Goal: Book appointment/travel/reservation

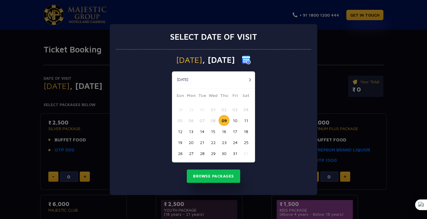
click at [250, 79] on button "button" at bounding box center [249, 79] width 7 height 7
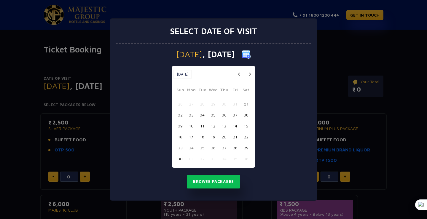
click at [201, 139] on button "18" at bounding box center [201, 136] width 11 height 11
click at [205, 180] on button "Browse Packages" at bounding box center [213, 182] width 53 height 14
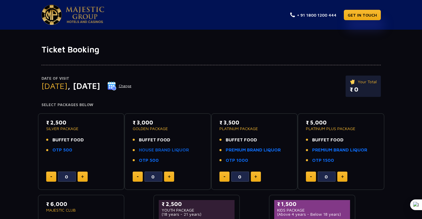
click at [146, 149] on link "HOUSE BRAND LIQUOR" at bounding box center [164, 150] width 50 height 7
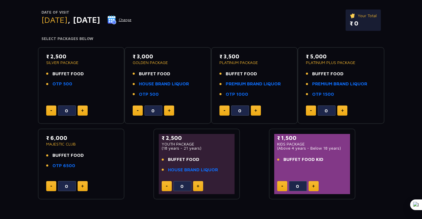
scroll to position [59, 0]
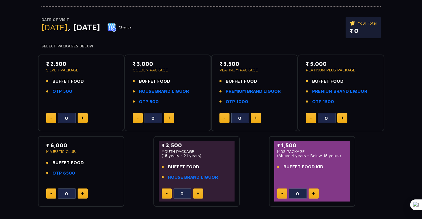
click at [173, 119] on button at bounding box center [169, 118] width 10 height 10
click at [172, 119] on button at bounding box center [169, 118] width 10 height 10
type input "2"
click at [316, 187] on div "₹ 1,500 KIDS PACKAGE (Above 4 years - Below 18 years) BUFFET FOOD KID 0" at bounding box center [312, 171] width 76 height 60
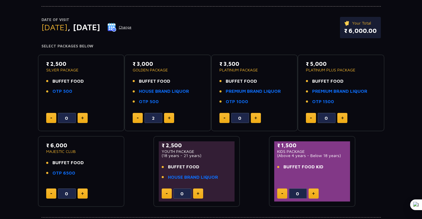
click at [316, 189] on button at bounding box center [314, 193] width 10 height 10
type input "1"
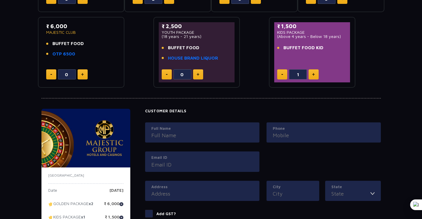
scroll to position [237, 0]
